Goal: Task Accomplishment & Management: Use online tool/utility

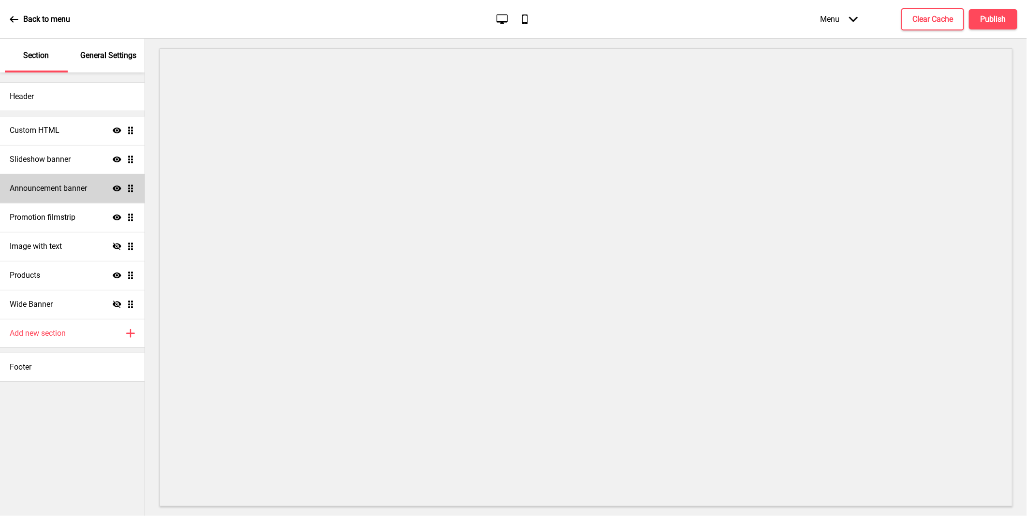
click at [70, 192] on h4 "Announcement banner" at bounding box center [48, 188] width 77 height 11
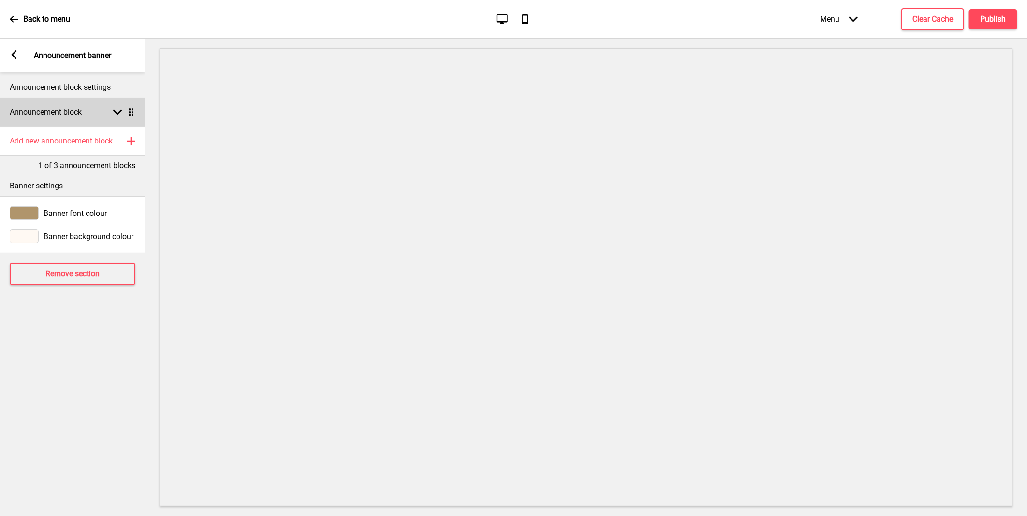
click at [114, 109] on rect at bounding box center [117, 112] width 9 height 9
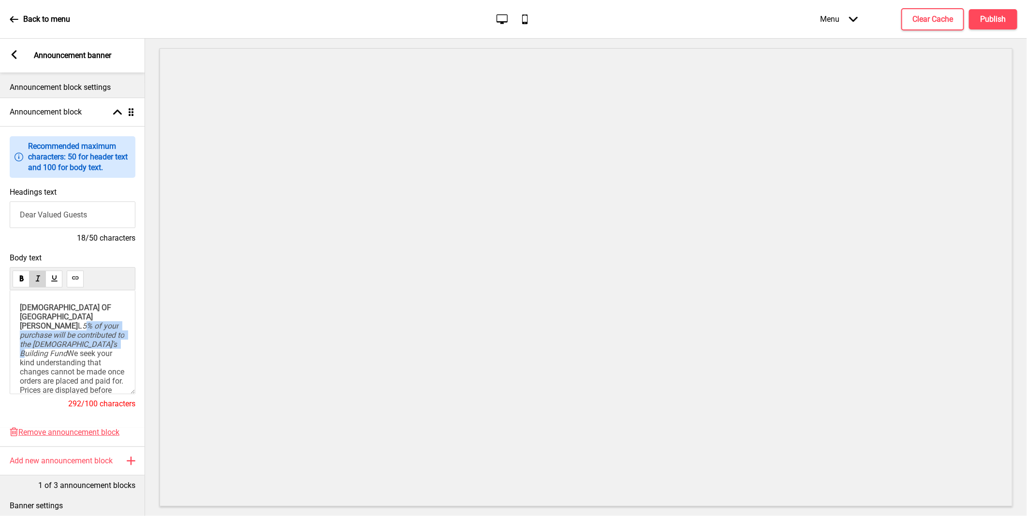
drag, startPoint x: 22, startPoint y: 342, endPoint x: 70, endPoint y: 361, distance: 51.0
click at [70, 361] on p "[DEMOGRAPHIC_DATA] OF [GEOGRAPHIC_DATA][PERSON_NAME] HOTE L 5% of your purchase…" at bounding box center [72, 358] width 105 height 110
click at [20, 340] on span "5% of your purchase will be contributed to the [DEMOGRAPHIC_DATA]'s Building Fu…" at bounding box center [73, 339] width 106 height 37
drag, startPoint x: 21, startPoint y: 341, endPoint x: 68, endPoint y: 362, distance: 51.3
click at [68, 362] on p "[DEMOGRAPHIC_DATA] OF [GEOGRAPHIC_DATA][PERSON_NAME] HOTE L 5% of your purchase…" at bounding box center [72, 358] width 105 height 110
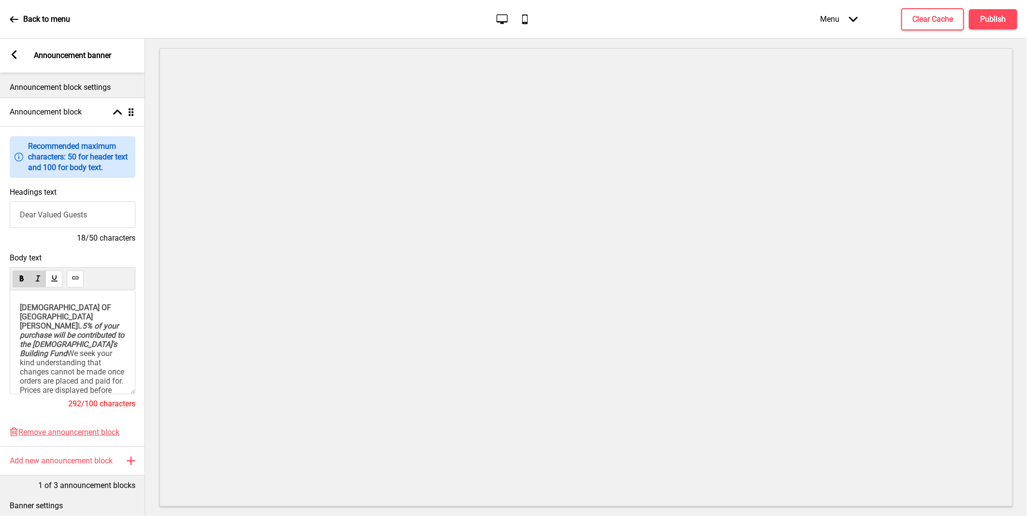
click at [82, 347] on span "5% of your purchase will be contributed to the [DEMOGRAPHIC_DATA]'s Building Fu…" at bounding box center [73, 339] width 106 height 37
click at [980, 23] on h4 "Publish" at bounding box center [993, 19] width 26 height 11
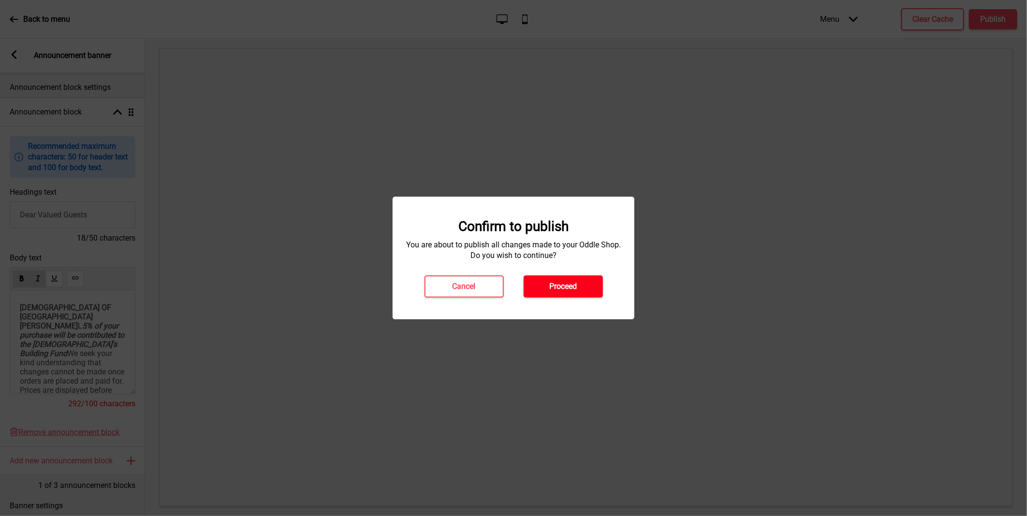
click at [545, 283] on button "Proceed" at bounding box center [562, 287] width 79 height 22
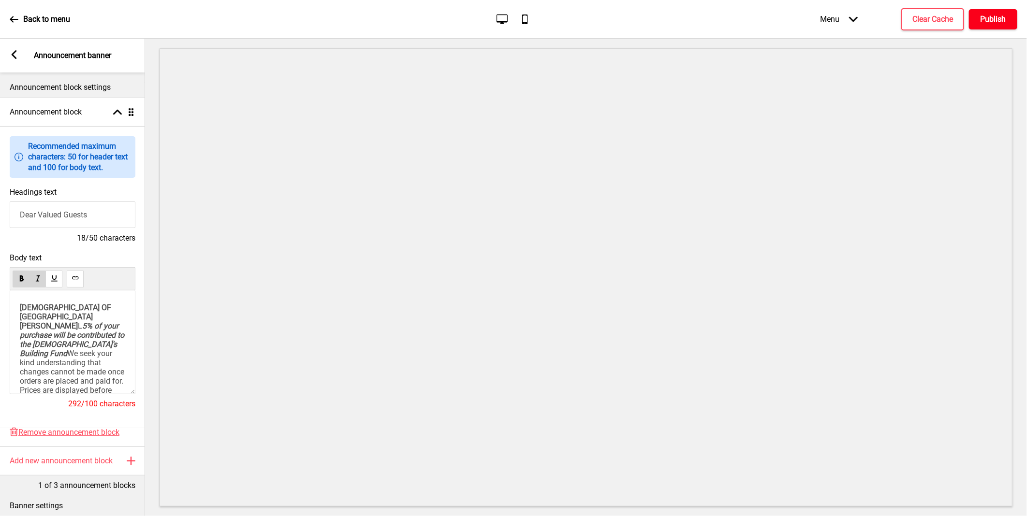
click at [995, 20] on h4 "Publish" at bounding box center [993, 19] width 26 height 11
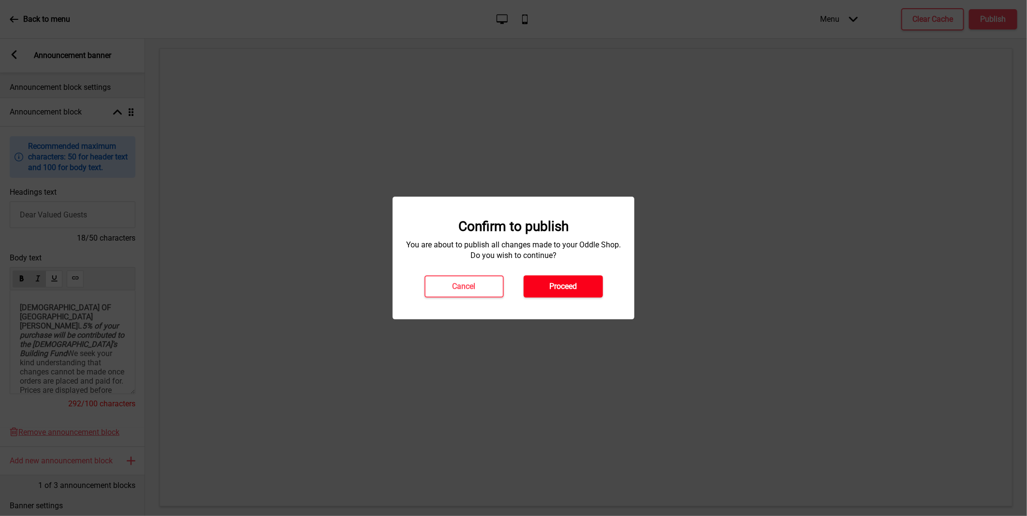
click at [580, 287] on button "Proceed" at bounding box center [562, 287] width 79 height 22
